Goal: Task Accomplishment & Management: Manage account settings

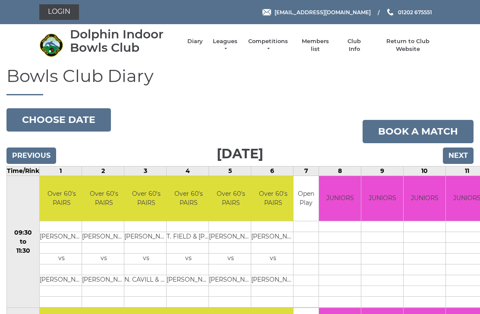
scroll to position [46, 0]
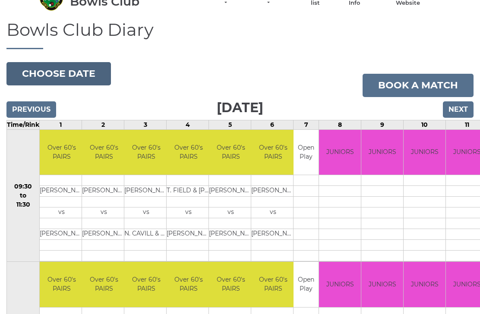
click at [66, 74] on button "Choose date" at bounding box center [58, 73] width 104 height 23
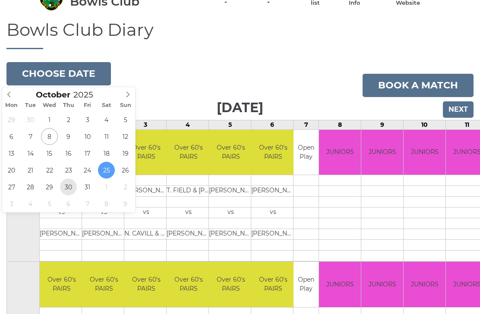
type input "2025-10-30"
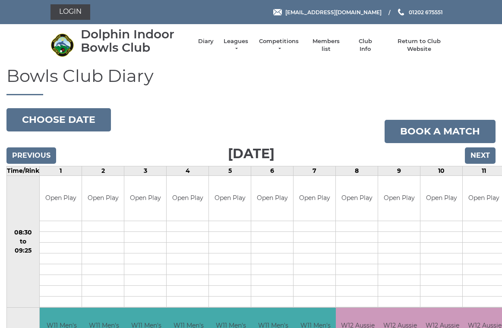
click at [483, 153] on input "Next" at bounding box center [480, 156] width 31 height 16
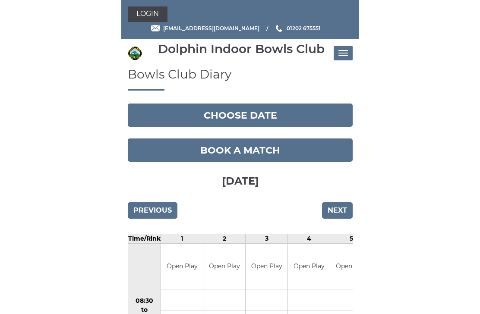
scroll to position [0, 6]
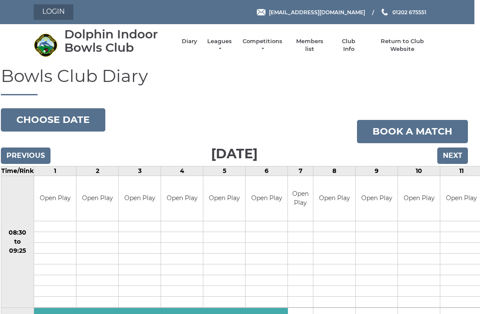
click at [47, 19] on link "Login" at bounding box center [54, 12] width 40 height 16
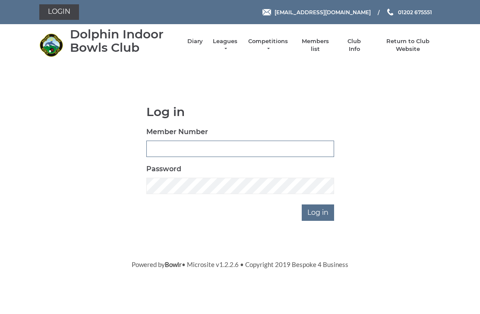
click at [183, 151] on input "Member Number" at bounding box center [240, 149] width 188 height 16
type input "3171"
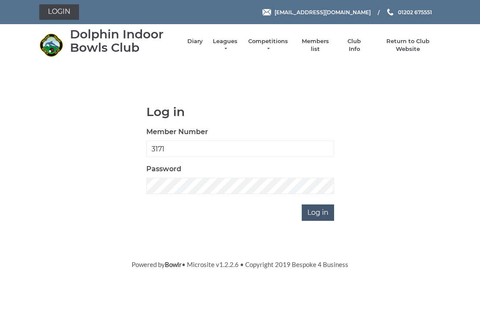
click at [318, 210] on input "Log in" at bounding box center [318, 213] width 32 height 16
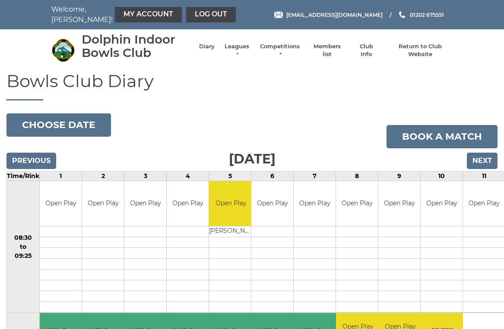
scroll to position [2, 0]
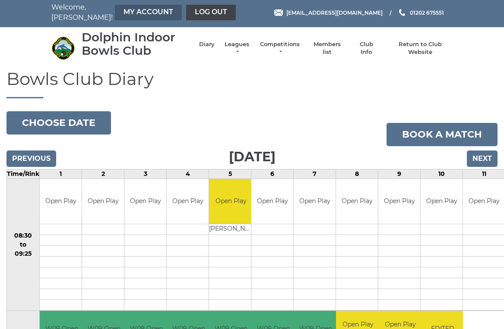
click at [134, 18] on link "My Account" at bounding box center [148, 13] width 67 height 16
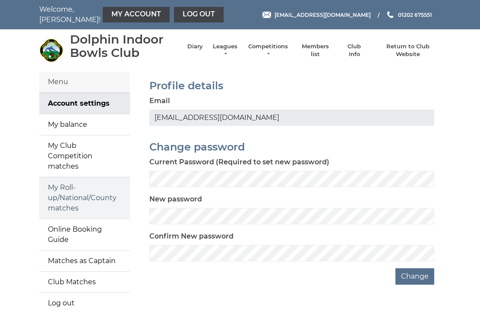
click at [82, 187] on link "My Roll-up/National/County matches" at bounding box center [84, 197] width 91 height 41
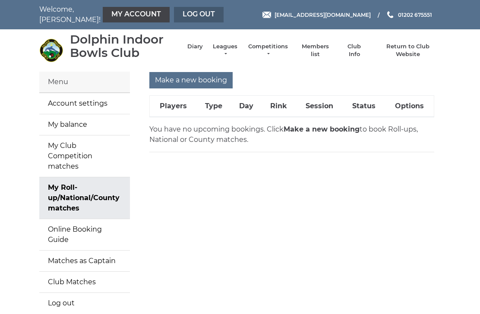
click at [176, 16] on link "Log out" at bounding box center [199, 15] width 50 height 16
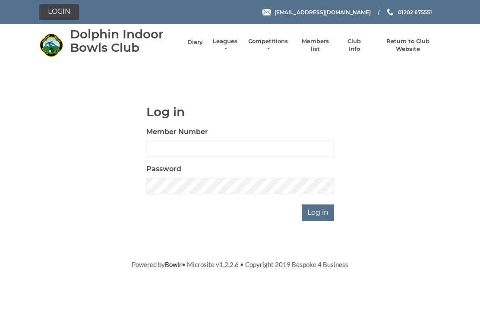
click at [199, 46] on link "Diary" at bounding box center [195, 42] width 16 height 8
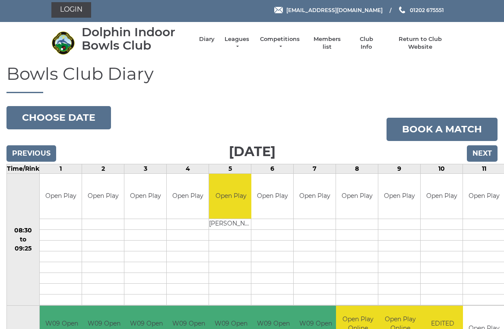
scroll to position [2, 0]
